Goal: Find specific page/section: Find specific page/section

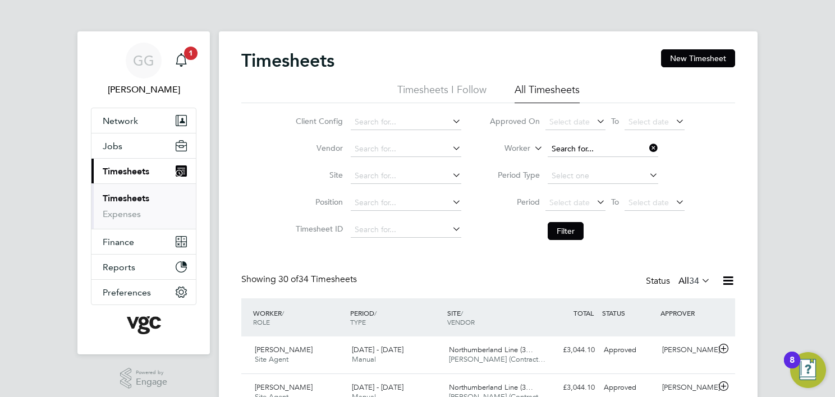
click at [600, 148] on input at bounding box center [602, 149] width 111 height 16
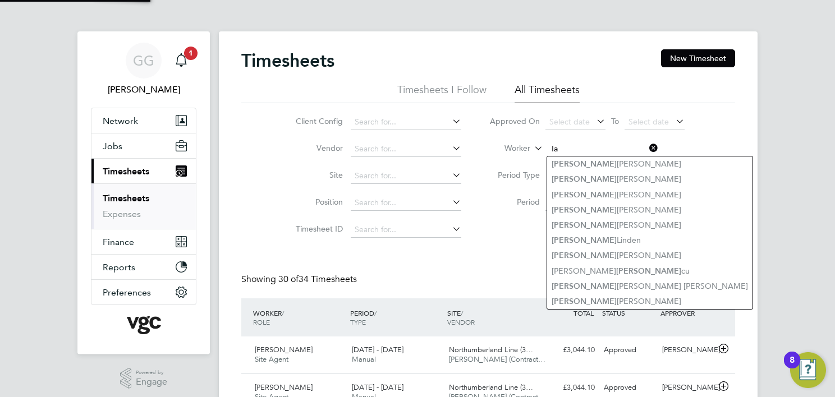
type input "I"
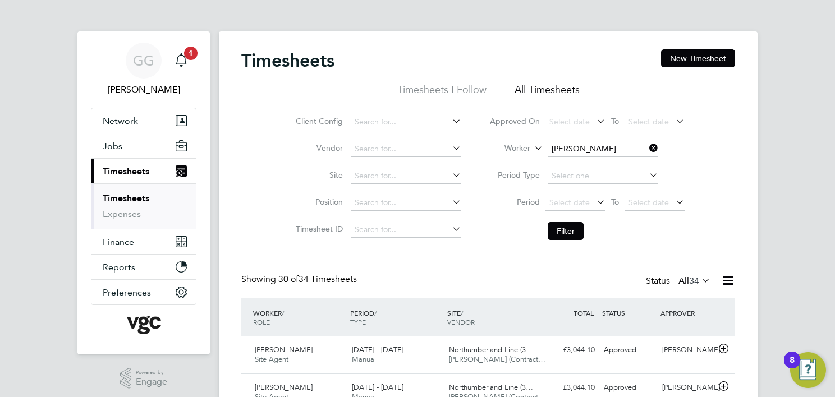
click at [605, 159] on li "[PERSON_NAME] er" at bounding box center [602, 163] width 111 height 15
type input "[PERSON_NAME]"
click at [565, 229] on button "Filter" at bounding box center [565, 231] width 36 height 18
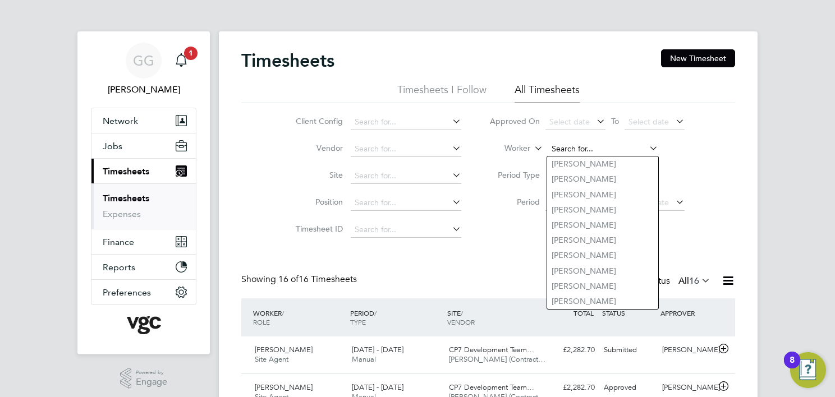
click at [553, 153] on input at bounding box center [602, 149] width 111 height 16
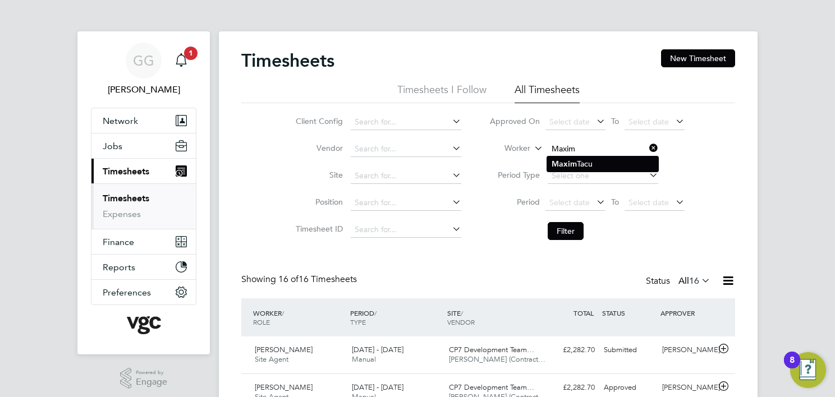
click at [562, 169] on li "[PERSON_NAME]" at bounding box center [602, 163] width 111 height 15
type input "[PERSON_NAME]"
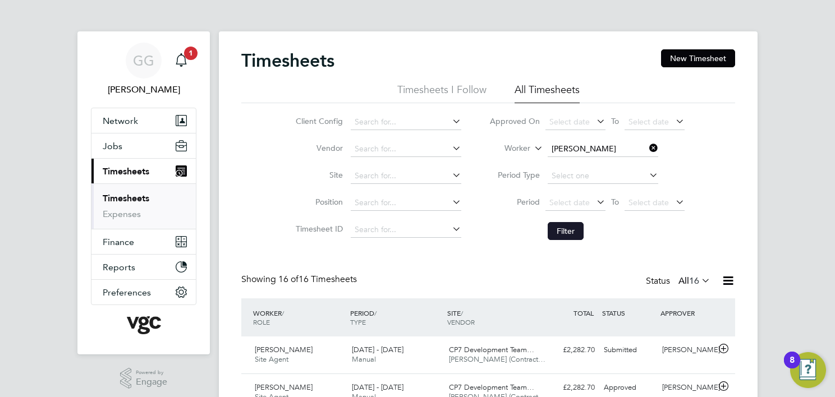
click at [565, 228] on button "Filter" at bounding box center [565, 231] width 36 height 18
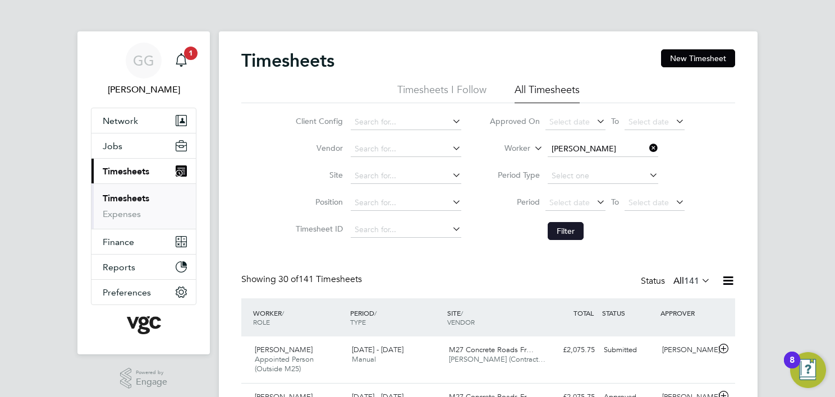
click at [556, 233] on button "Filter" at bounding box center [565, 231] width 36 height 18
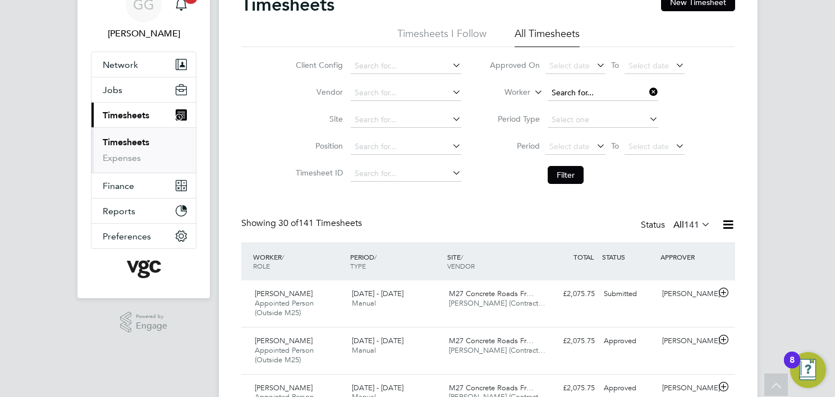
click at [578, 93] on input at bounding box center [602, 93] width 111 height 16
click at [605, 104] on li "Salar Henareh" at bounding box center [602, 107] width 111 height 15
type input "Salar Henareh"
click at [555, 173] on button "Filter" at bounding box center [565, 175] width 36 height 18
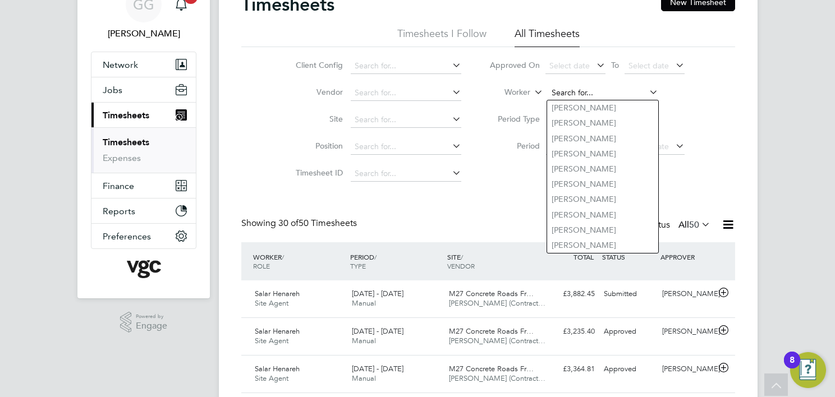
click at [579, 90] on input at bounding box center [602, 93] width 111 height 16
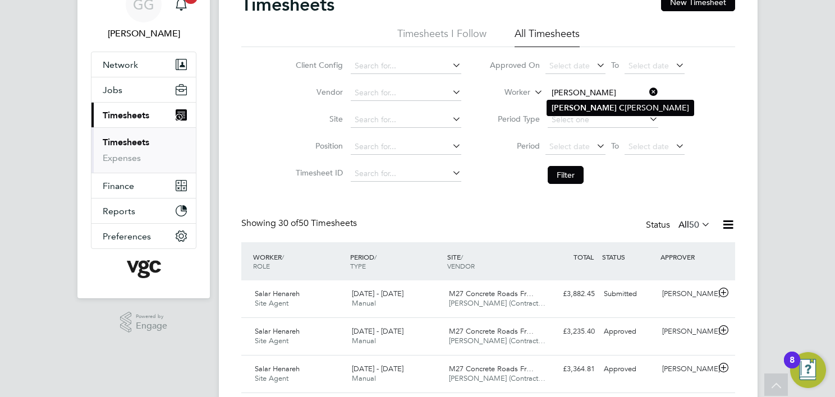
click at [606, 112] on li "[PERSON_NAME]" at bounding box center [620, 107] width 146 height 15
type input "[PERSON_NAME]"
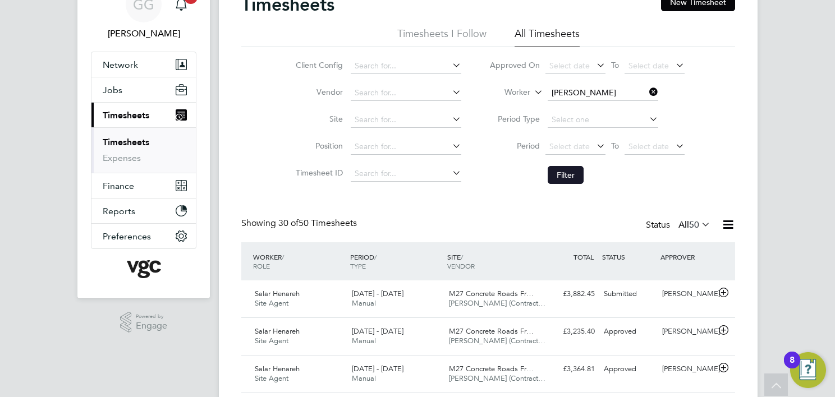
click at [559, 175] on button "Filter" at bounding box center [565, 175] width 36 height 18
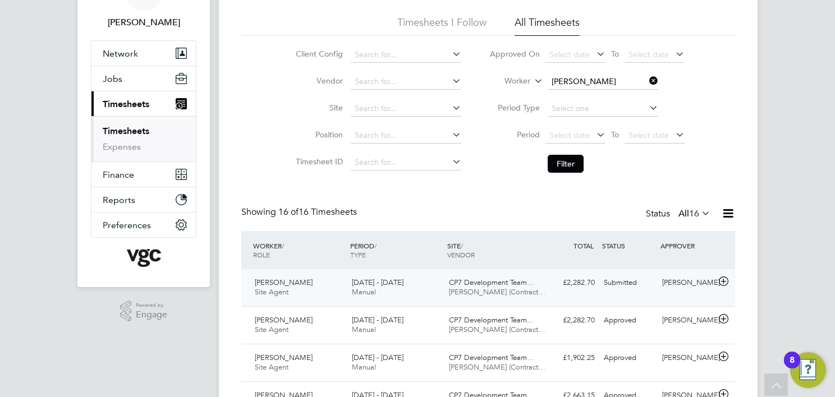
scroll to position [177, 0]
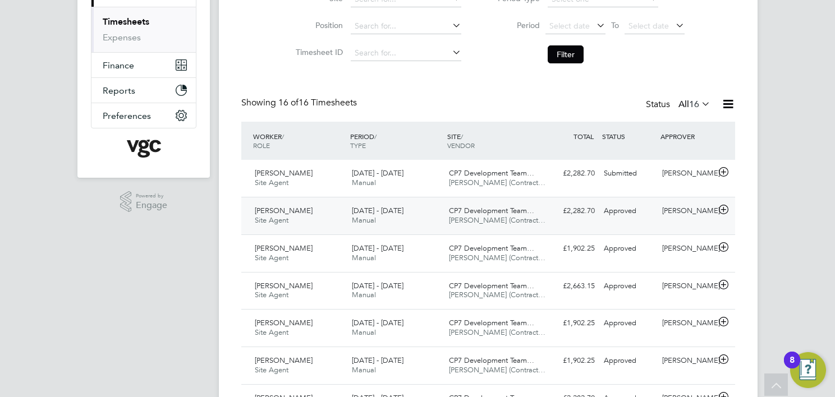
click at [461, 213] on span "CP7 Development Team…" at bounding box center [491, 211] width 85 height 10
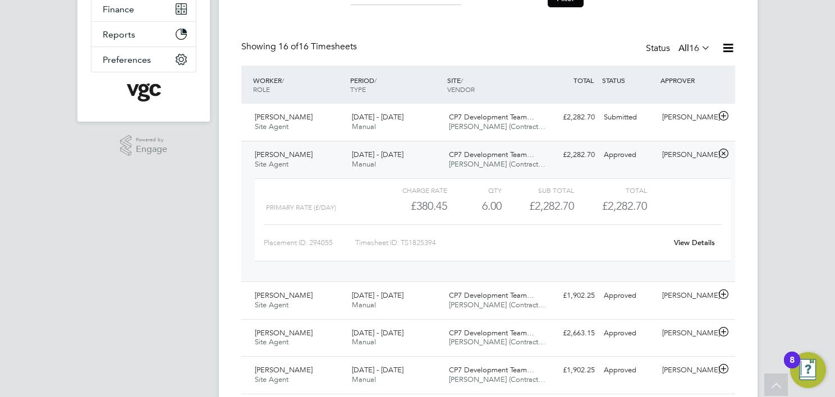
scroll to position [0, 0]
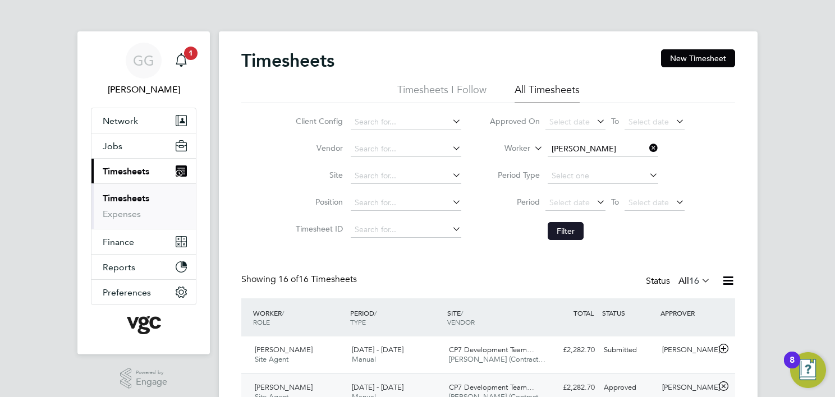
click at [555, 224] on button "Filter" at bounding box center [565, 231] width 36 height 18
click at [587, 144] on input at bounding box center [602, 149] width 111 height 16
click at [590, 211] on li "[PERSON_NAME] ar Henareh" at bounding box center [645, 209] width 196 height 15
type input "Salar Henareh"
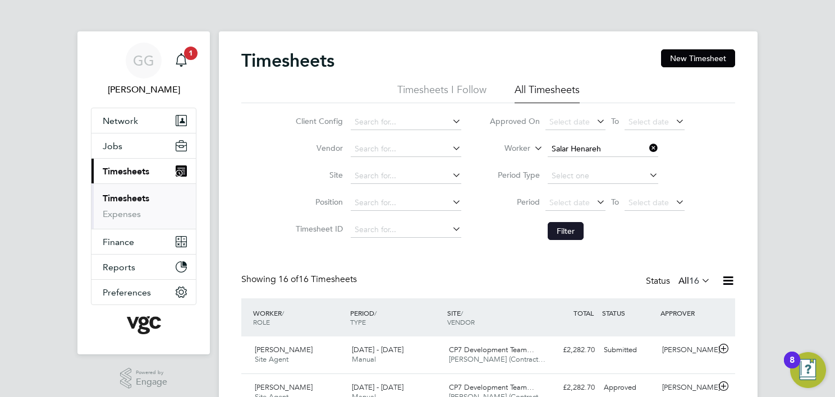
click at [570, 233] on button "Filter" at bounding box center [565, 231] width 36 height 18
